Goal: Task Accomplishment & Management: Complete application form

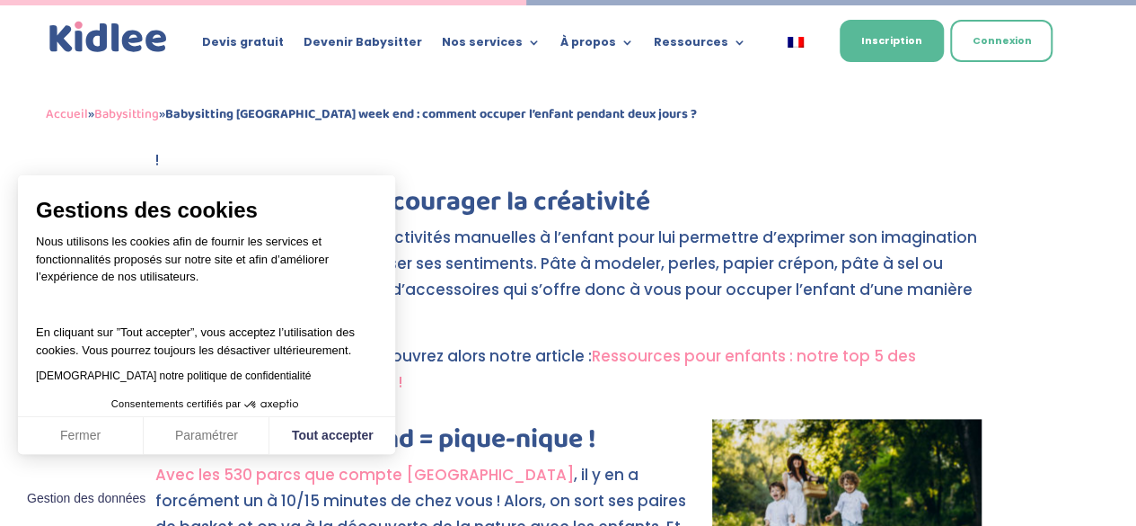
scroll to position [877, 0]
click at [111, 439] on button "Fermer" at bounding box center [81, 436] width 126 height 38
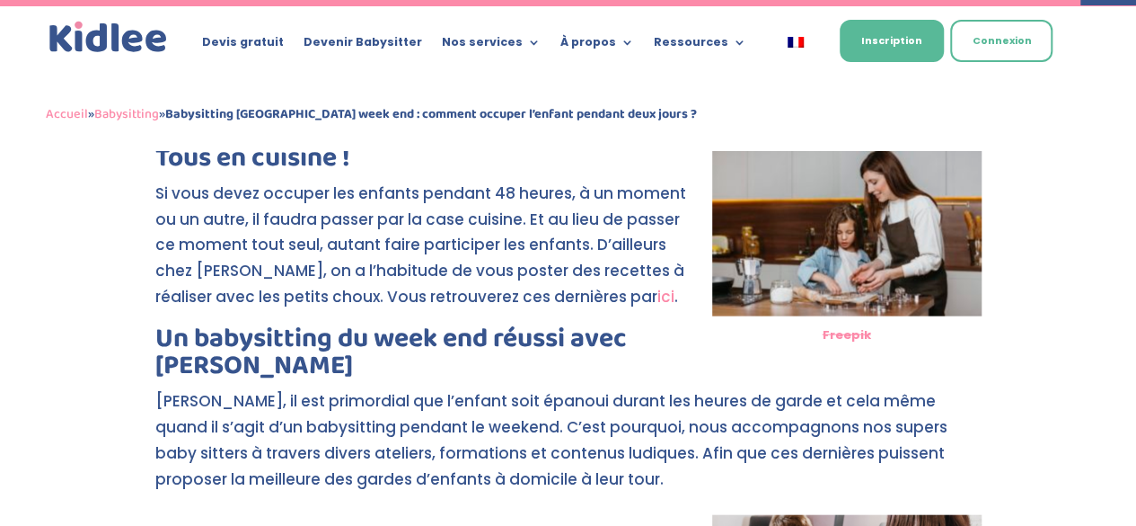
scroll to position [1801, 0]
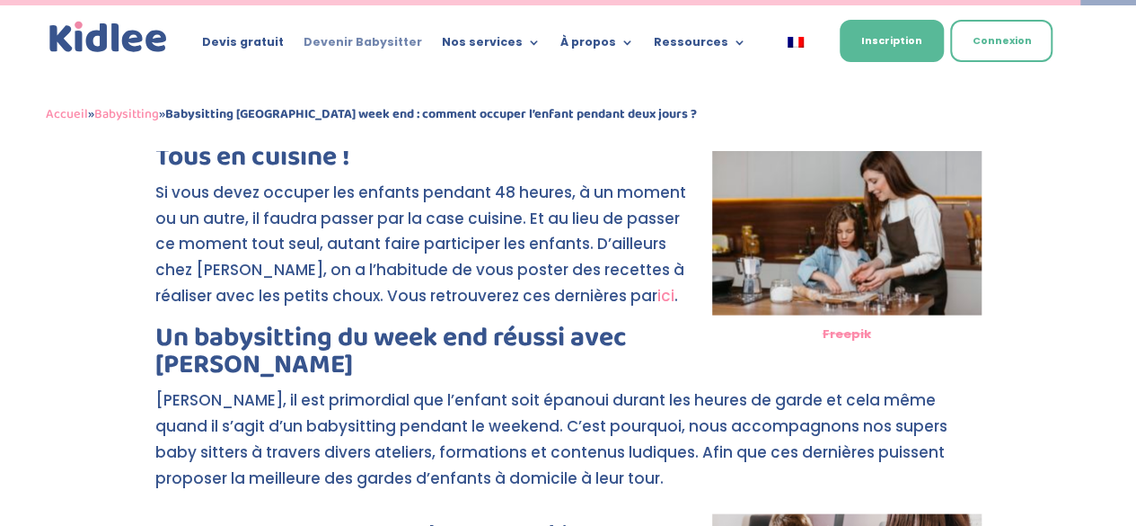
click at [352, 37] on link "Devenir Babysitter" at bounding box center [363, 46] width 119 height 20
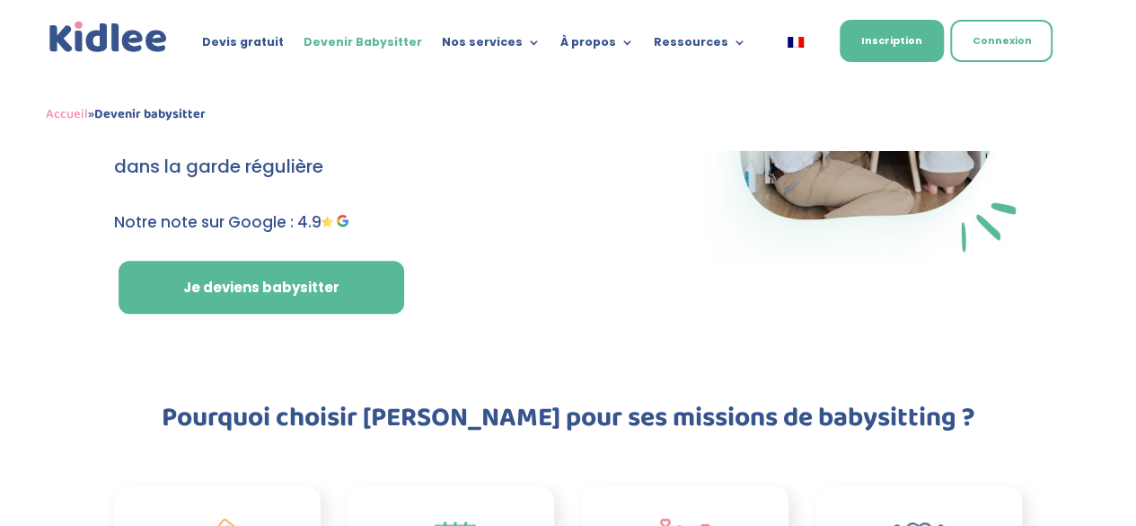
scroll to position [205, 0]
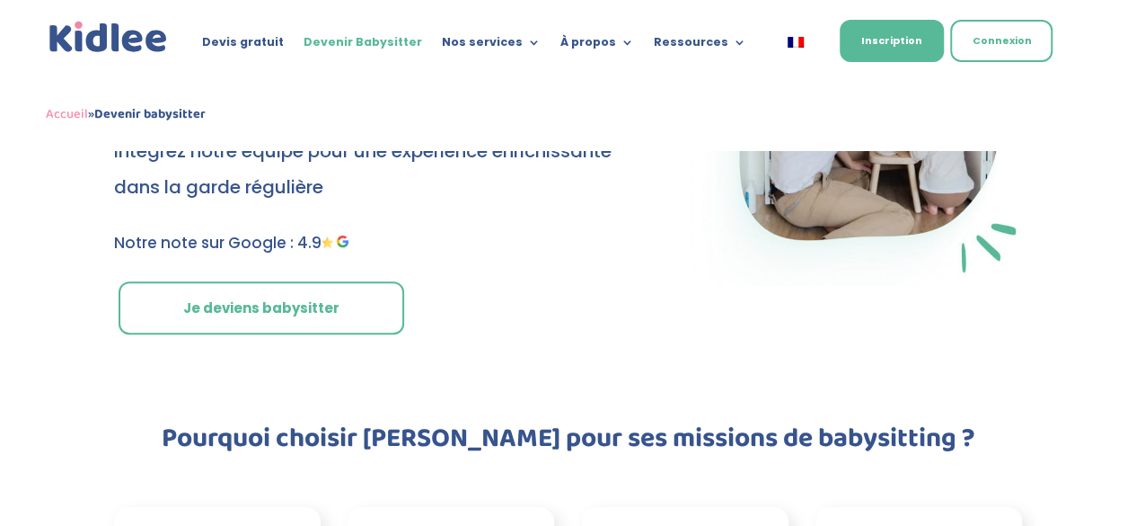
click at [340, 303] on link "Je deviens babysitter" at bounding box center [262, 308] width 286 height 54
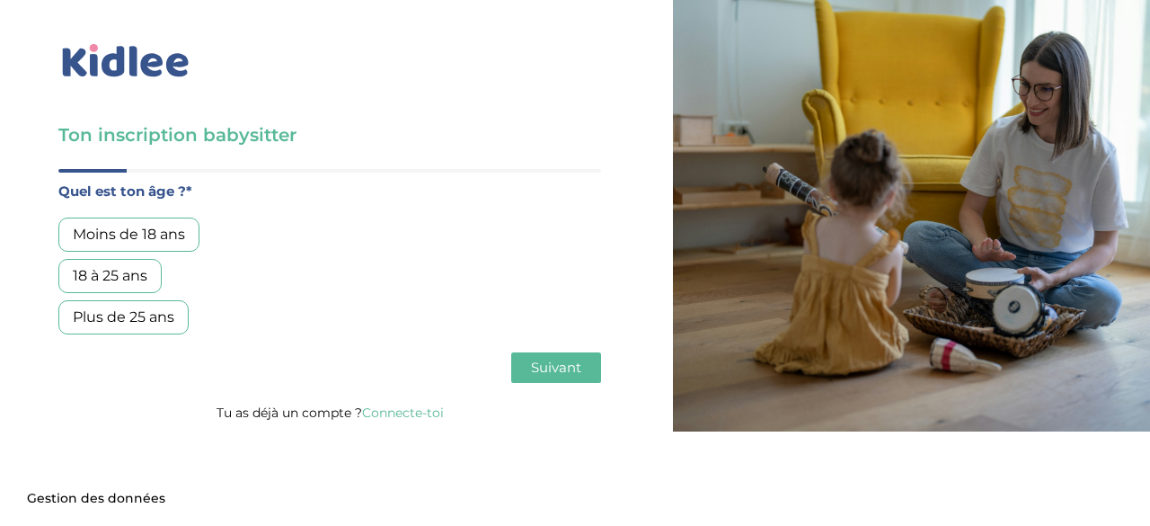
click at [122, 273] on div "18 à 25 ans" at bounding box center [109, 276] width 103 height 34
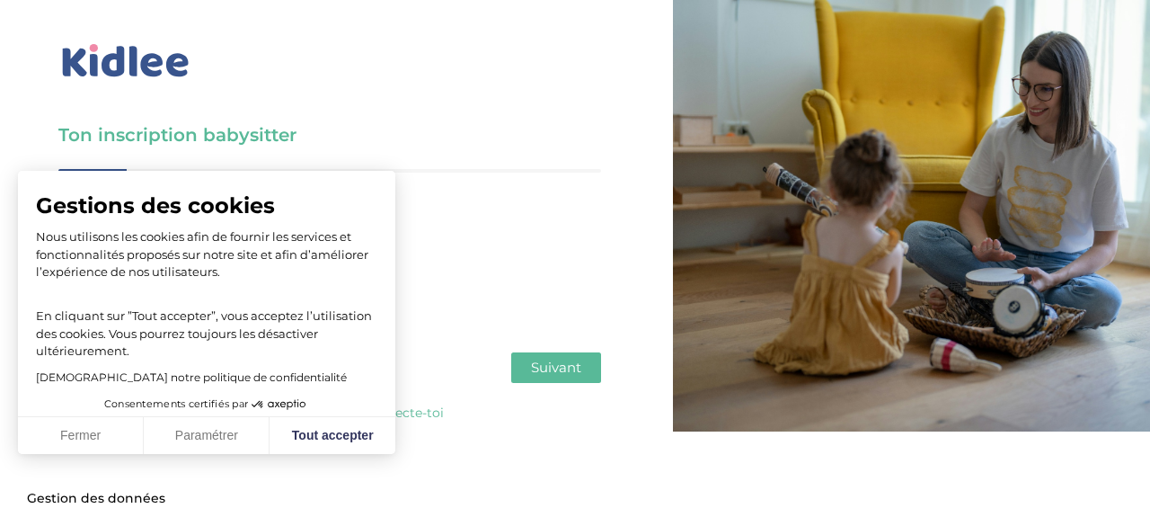
click at [579, 369] on span "Suivant" at bounding box center [556, 366] width 50 height 17
click at [99, 438] on button "Fermer" at bounding box center [81, 436] width 126 height 38
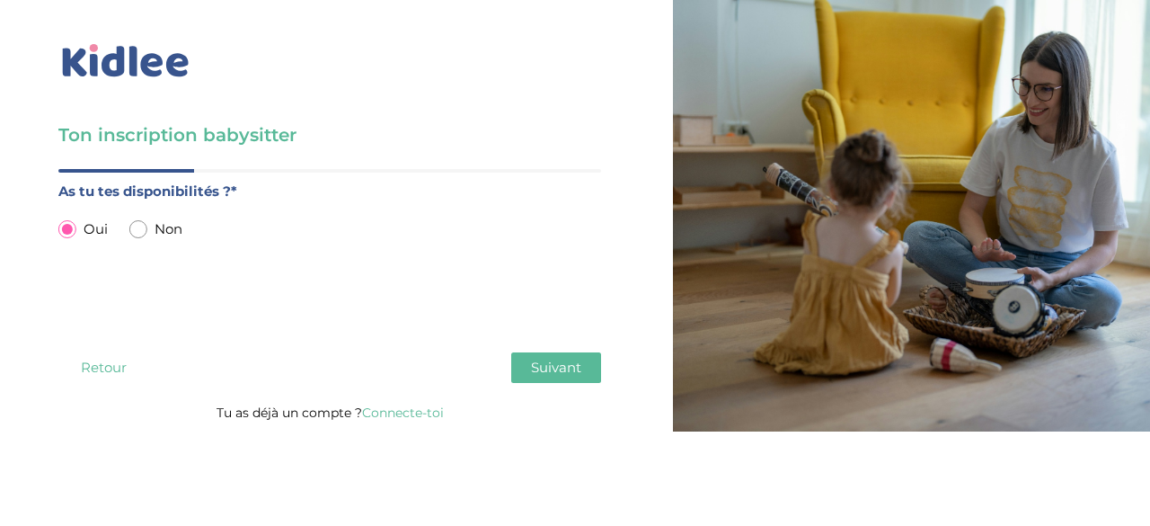
click at [552, 368] on span "Suivant" at bounding box center [556, 366] width 50 height 17
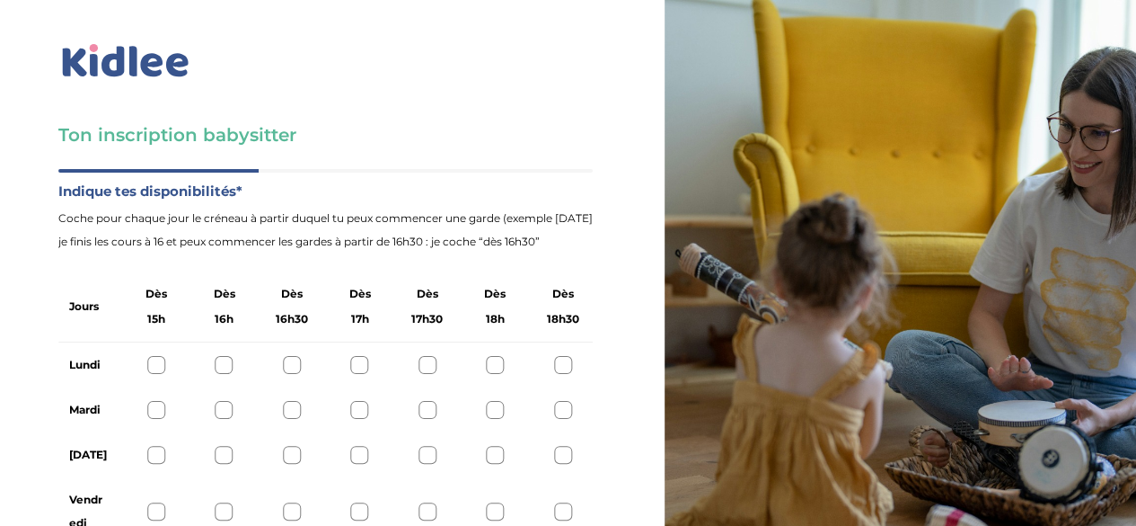
scroll to position [119, 0]
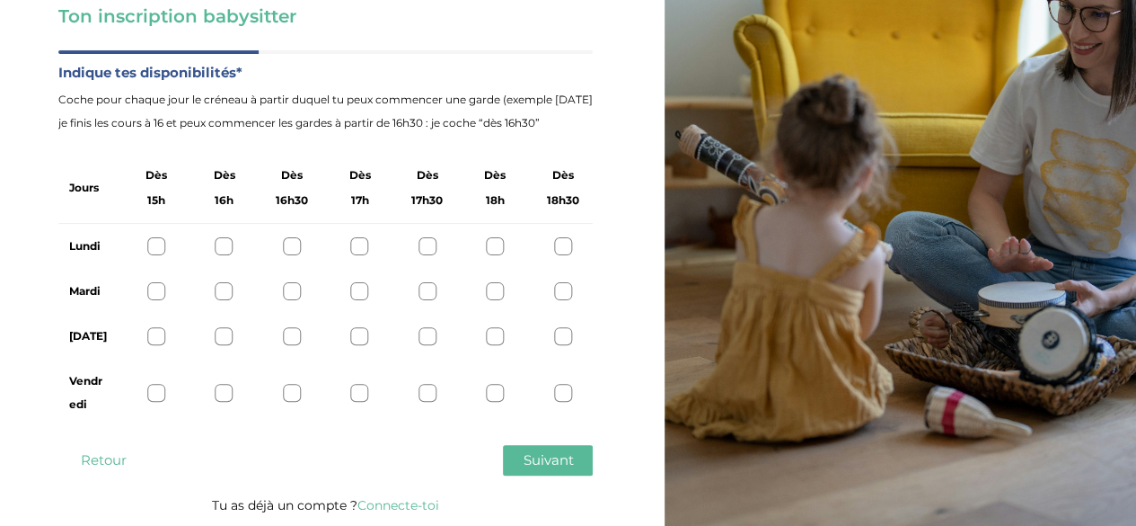
click at [149, 240] on div at bounding box center [156, 246] width 18 height 18
click at [158, 393] on div at bounding box center [156, 393] width 18 height 18
click at [577, 457] on button "Suivant" at bounding box center [548, 460] width 90 height 31
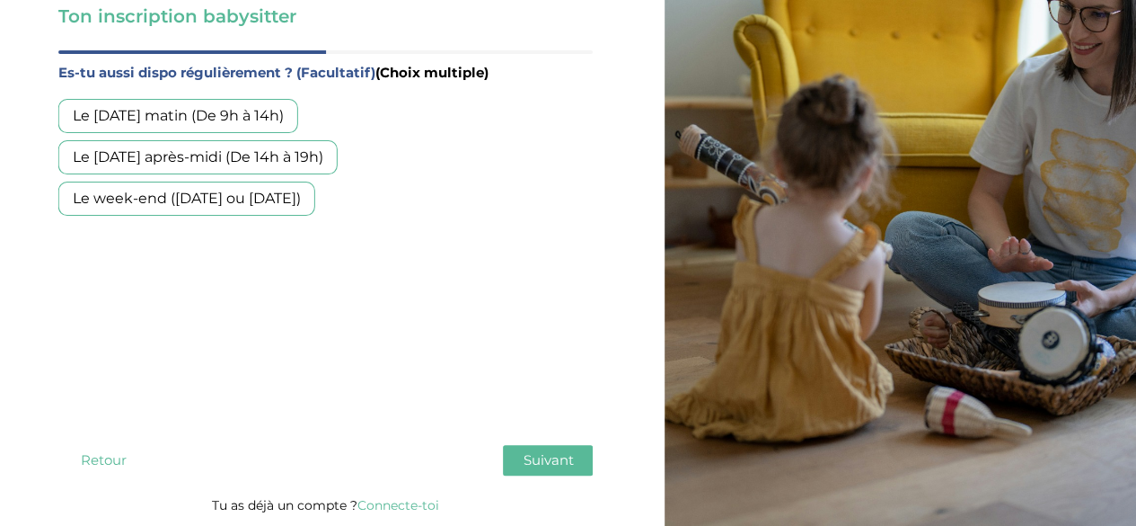
click at [305, 195] on div "Le week-end (samedi ou dimanche)" at bounding box center [186, 198] width 257 height 34
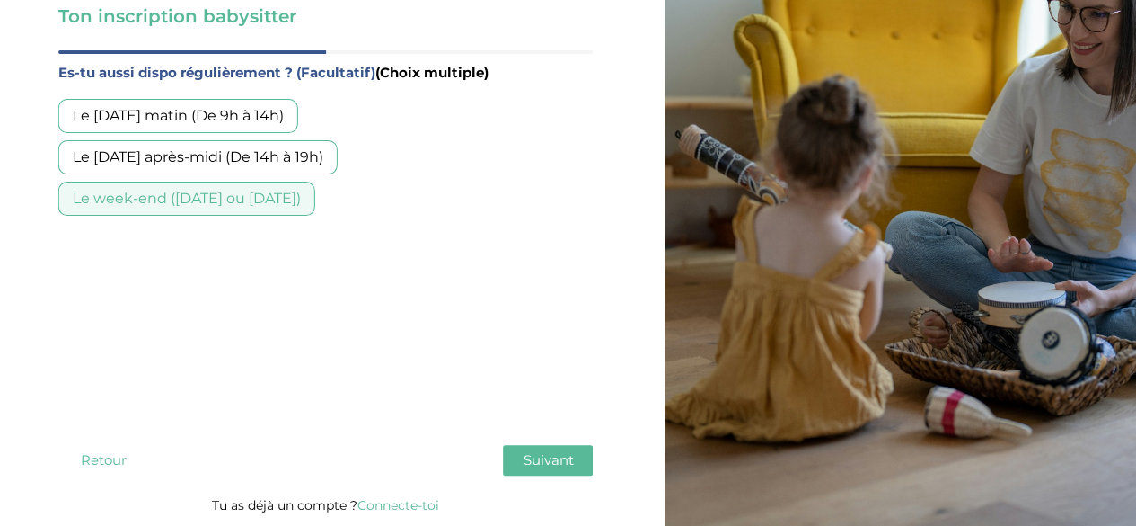
click at [565, 462] on span "Suivant" at bounding box center [548, 459] width 50 height 17
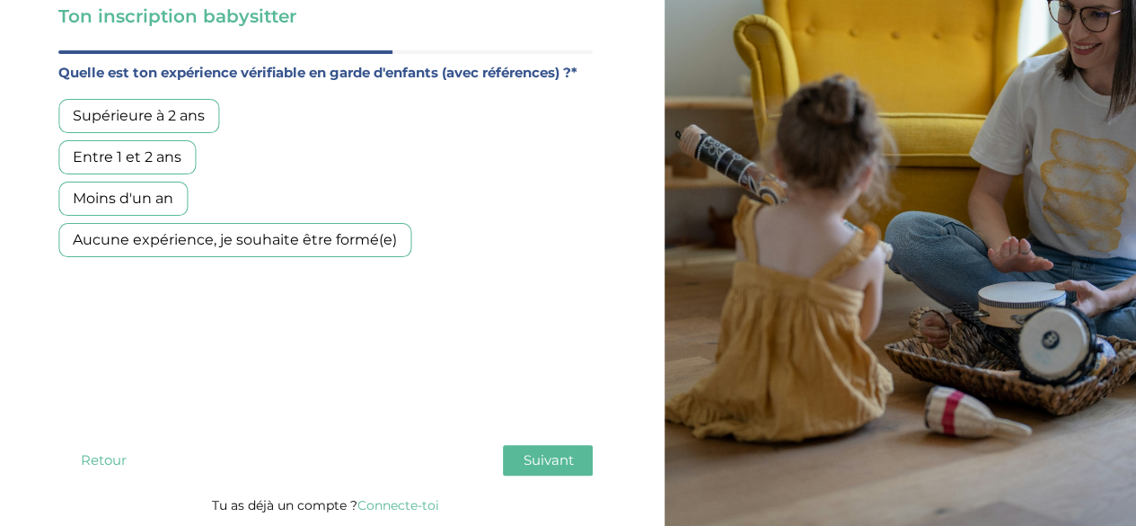
click at [169, 113] on div "Supérieure à 2 ans" at bounding box center [138, 116] width 161 height 34
click at [554, 463] on span "Suivant" at bounding box center [548, 459] width 50 height 17
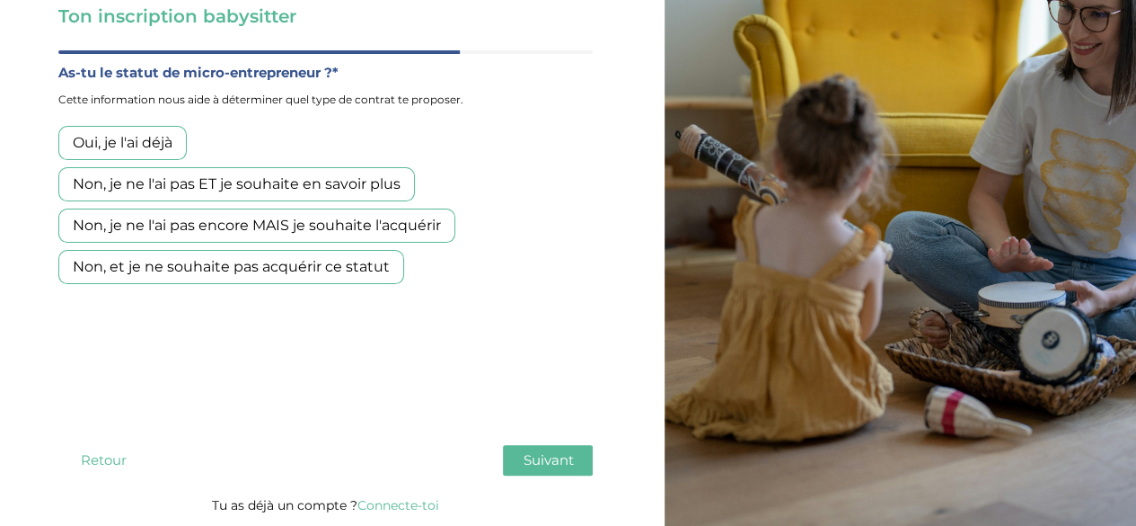
click at [224, 231] on div "Non, je ne l'ai pas encore MAIS je souhaite l'acquérir" at bounding box center [256, 225] width 397 height 34
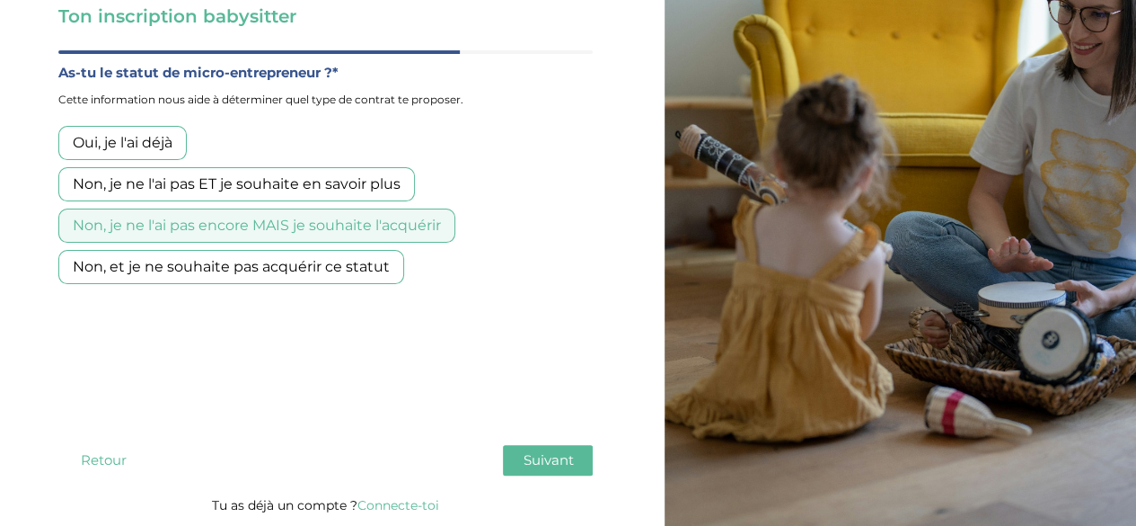
click at [578, 455] on button "Suivant" at bounding box center [548, 460] width 90 height 31
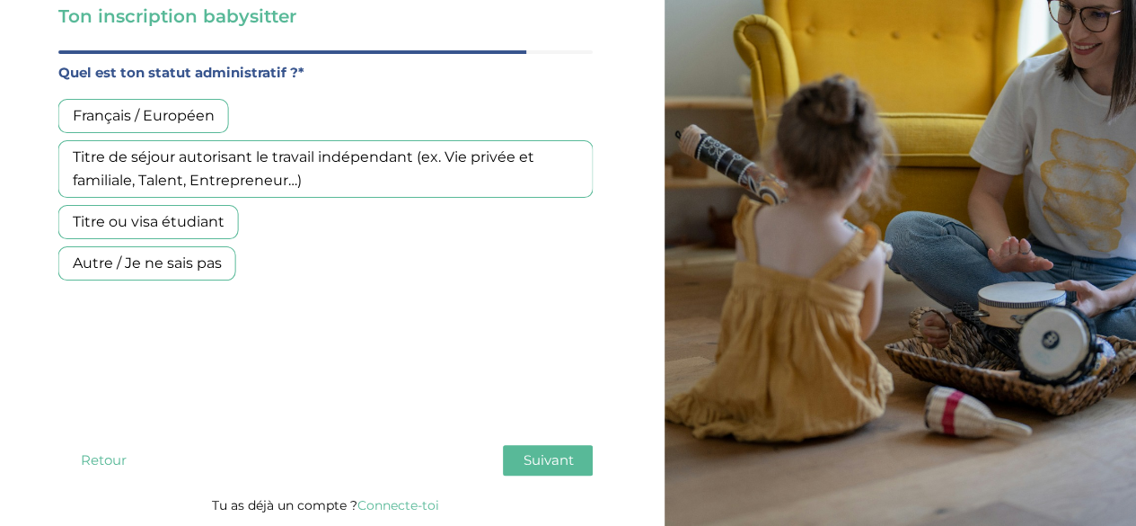
click at [207, 213] on div "Titre ou visa étudiant" at bounding box center [148, 222] width 181 height 34
click at [570, 463] on span "Suivant" at bounding box center [548, 459] width 50 height 17
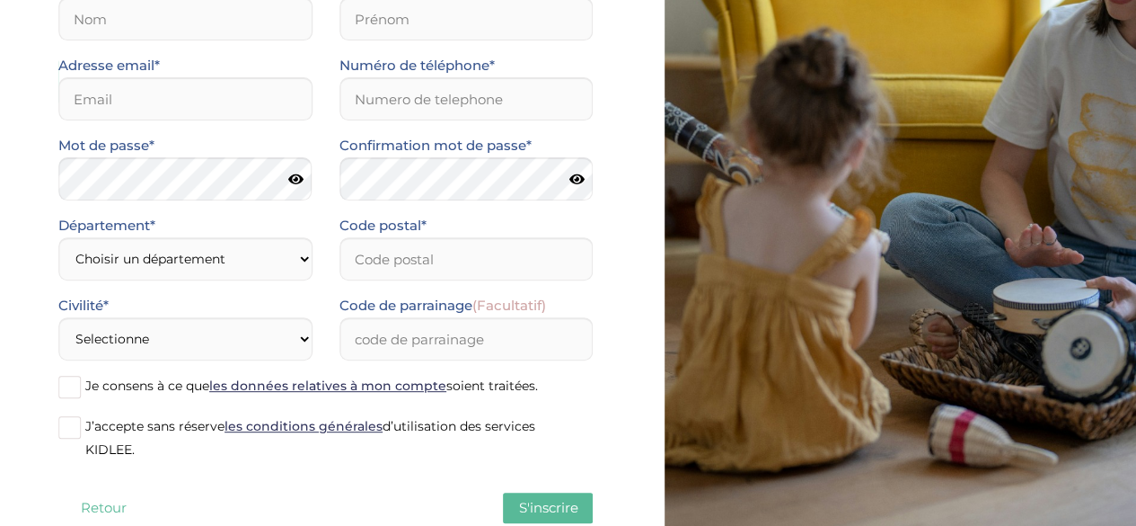
scroll to position [253, 0]
